Goal: Navigation & Orientation: Find specific page/section

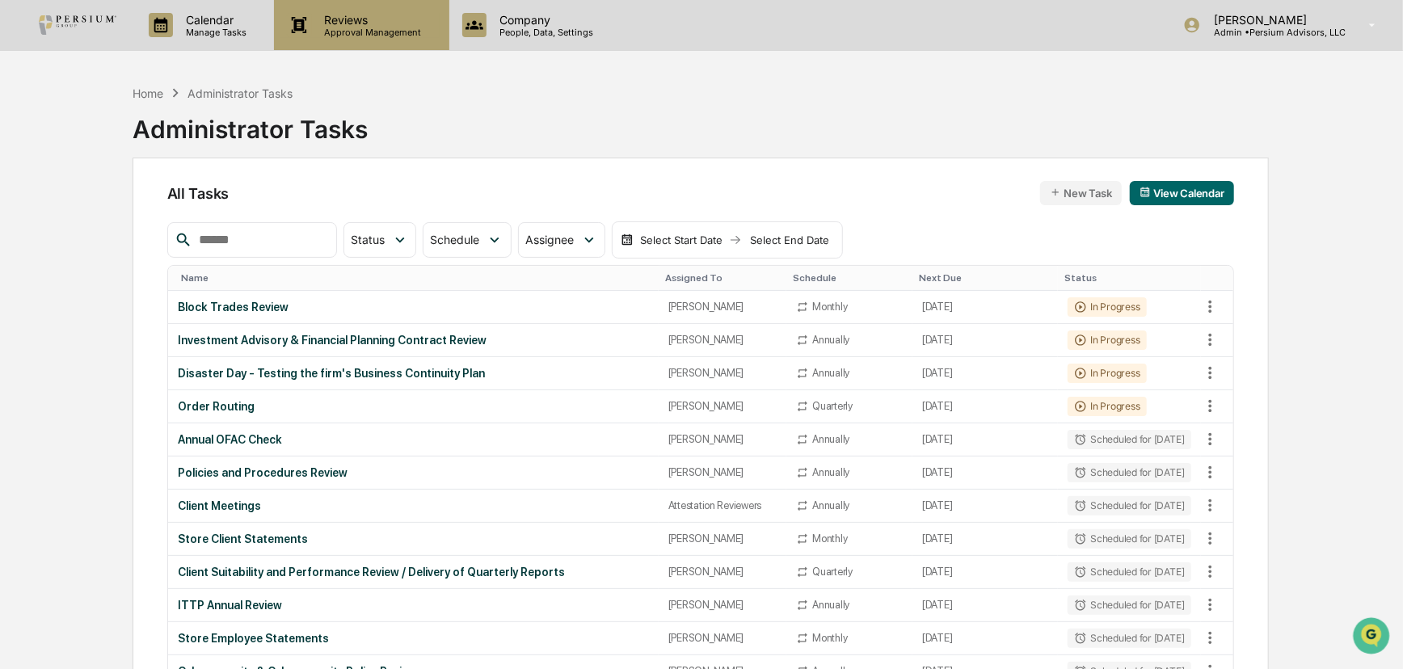
click at [366, 23] on p "Reviews" at bounding box center [371, 20] width 118 height 14
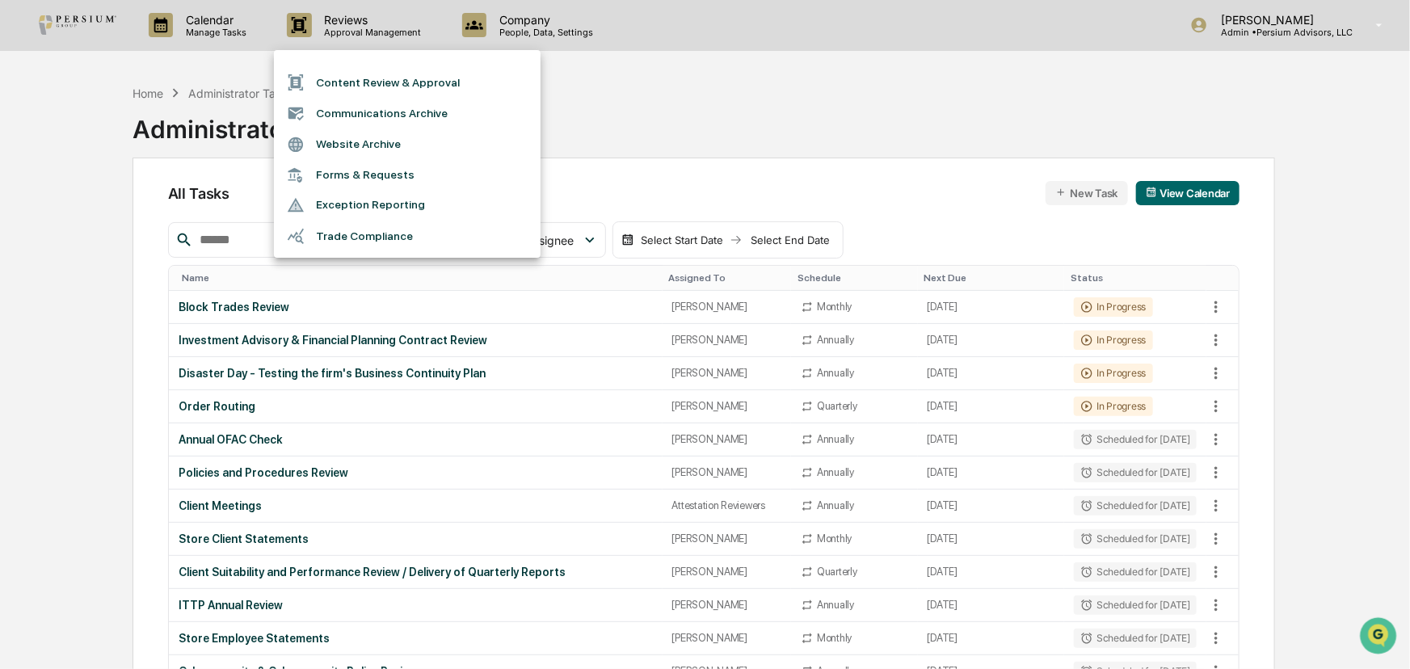
click at [529, 34] on div at bounding box center [705, 334] width 1410 height 669
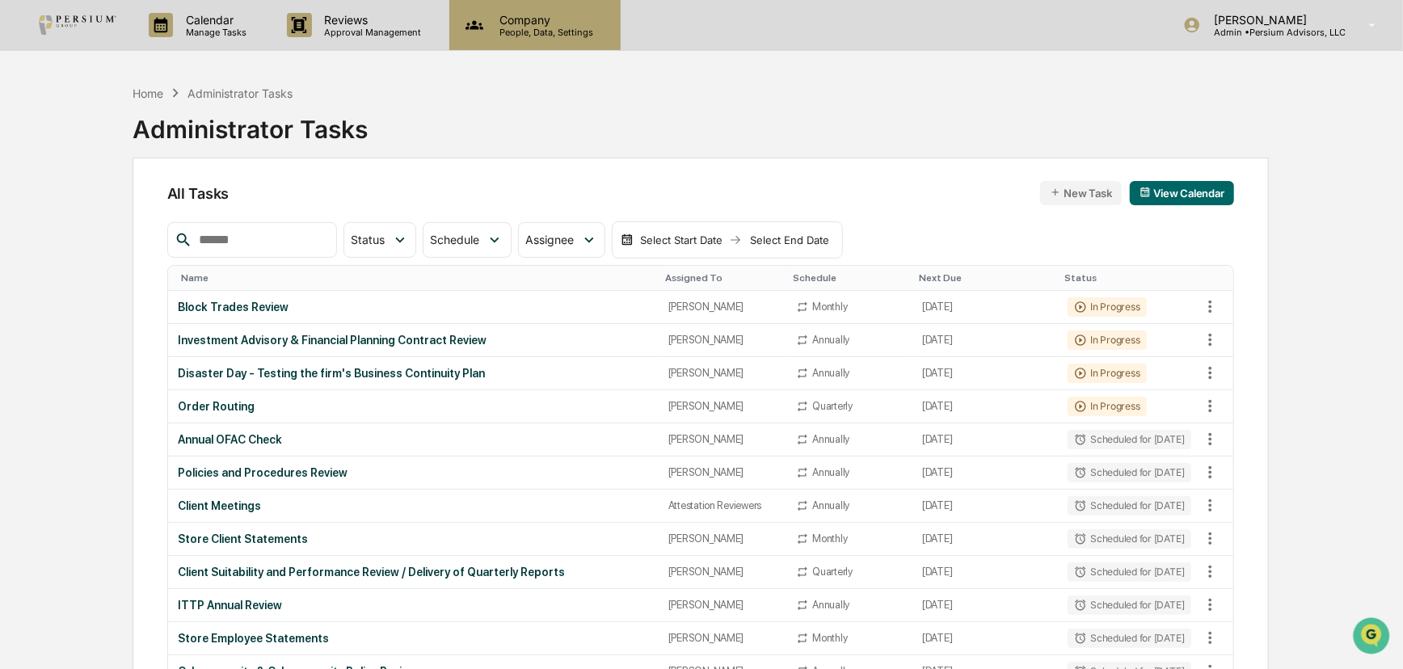
click at [553, 23] on p "Company" at bounding box center [543, 20] width 115 height 14
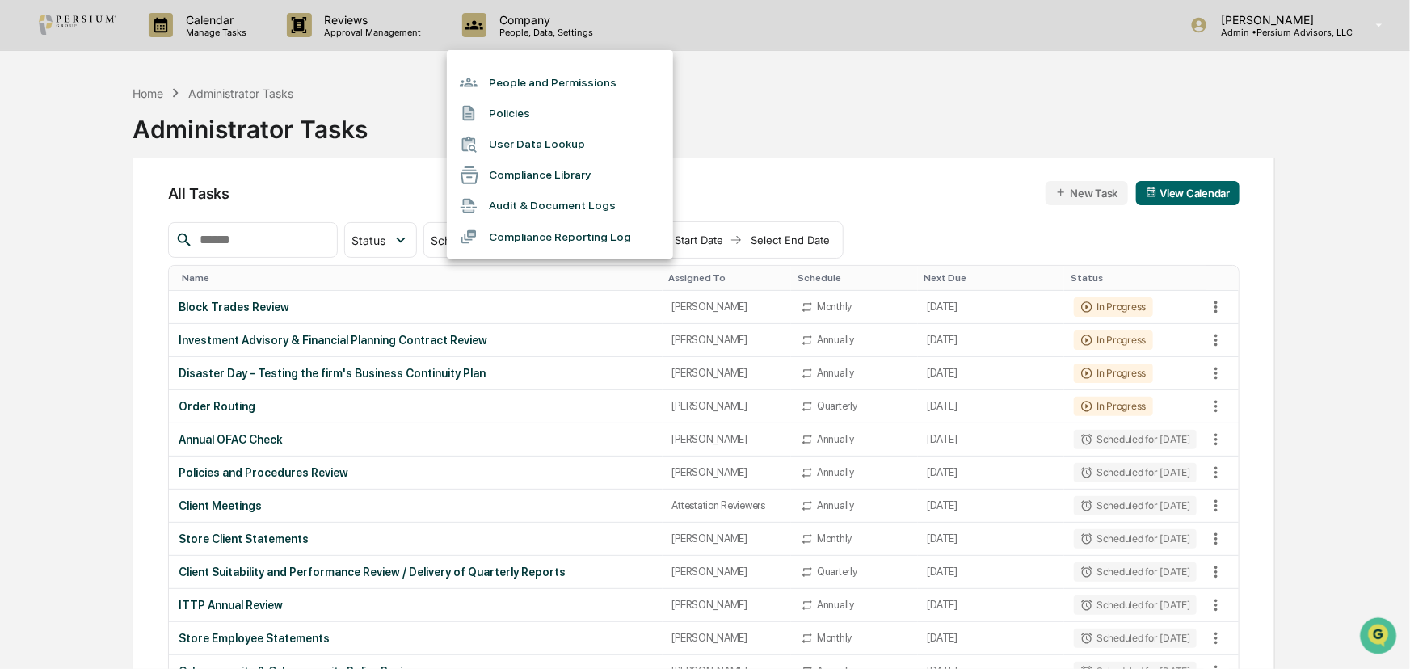
click at [358, 24] on div at bounding box center [705, 334] width 1410 height 669
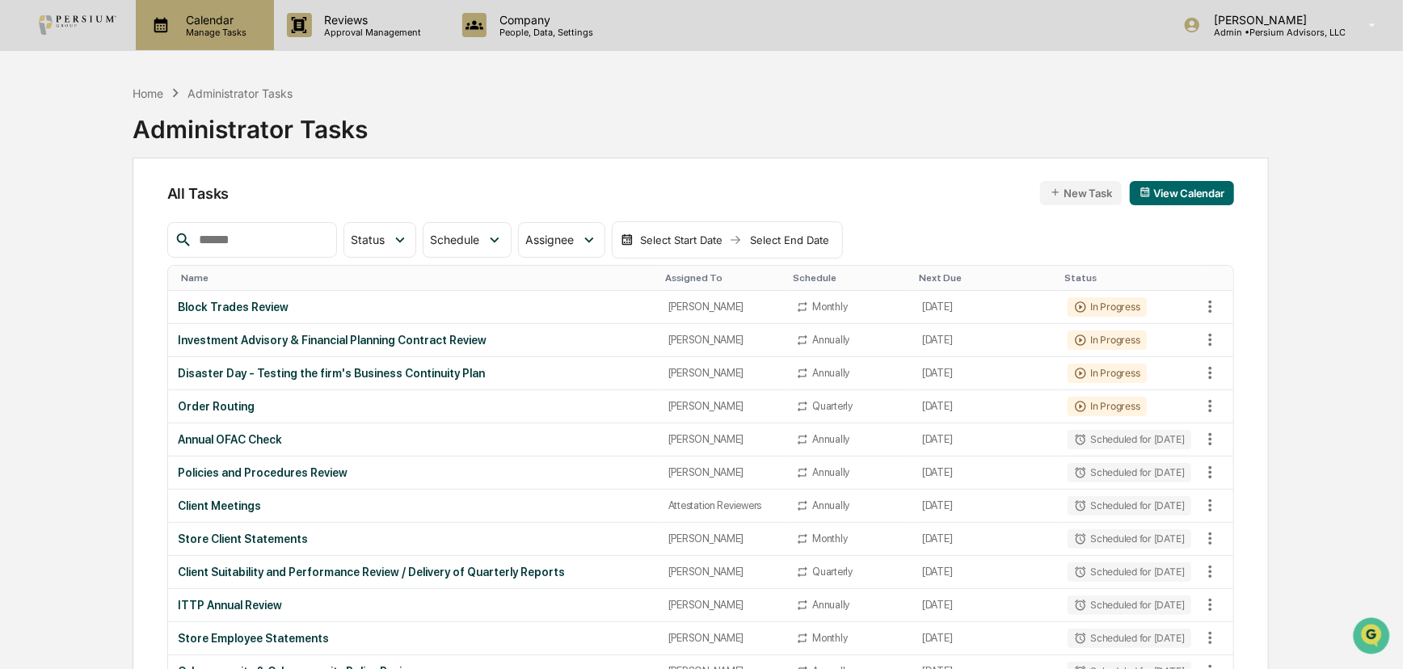
click at [238, 23] on p "Calendar" at bounding box center [214, 20] width 82 height 14
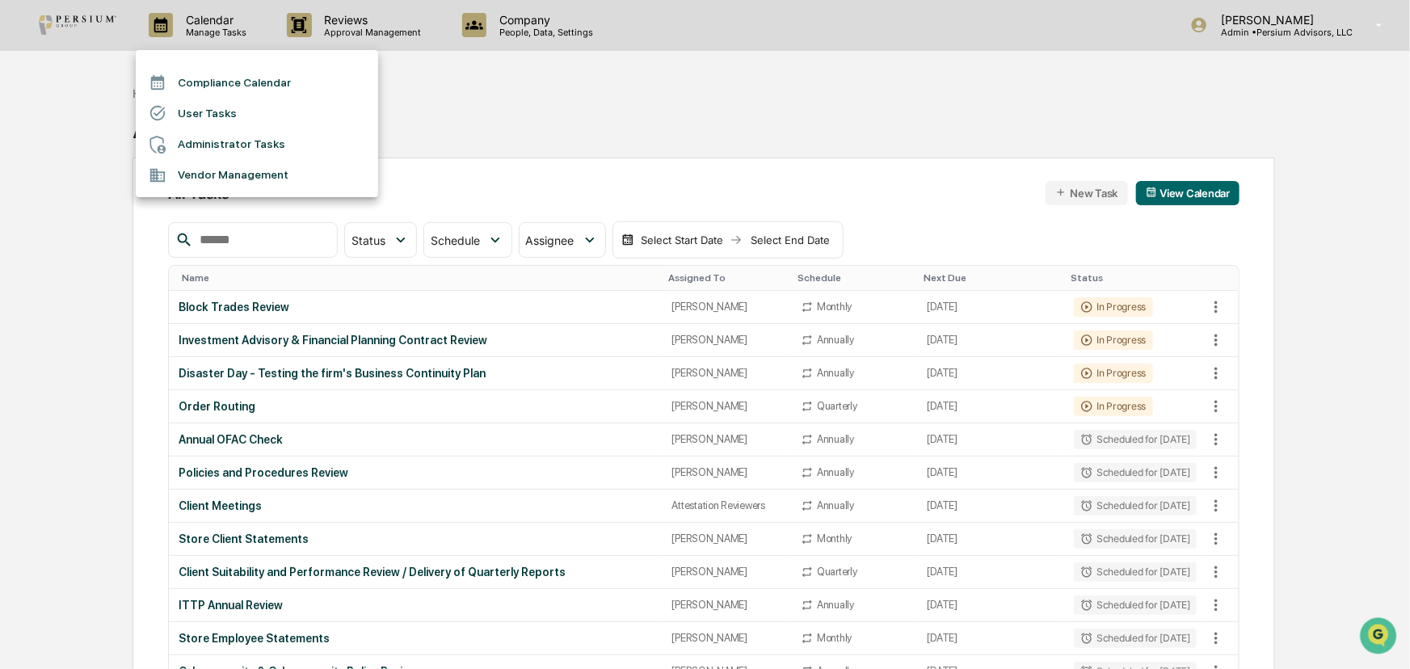
click at [238, 174] on li "Vendor Management" at bounding box center [257, 175] width 242 height 31
